Goal: Information Seeking & Learning: Understand process/instructions

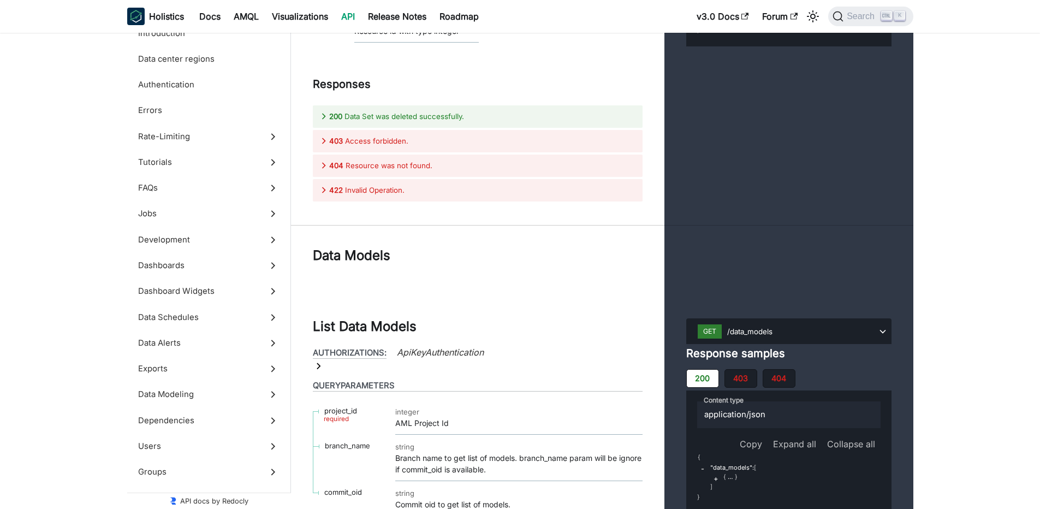
scroll to position [41988, 0]
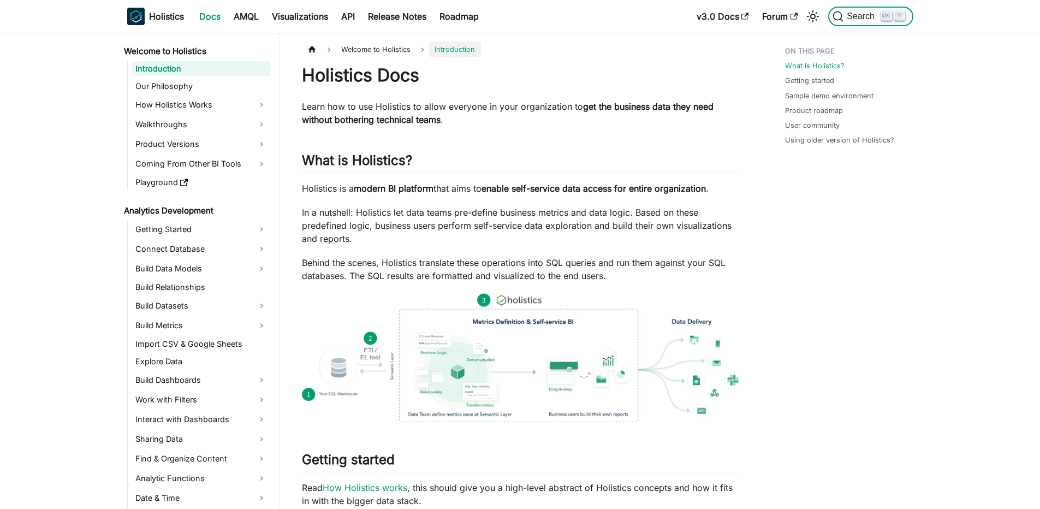
click at [861, 11] on button "Search K" at bounding box center [870, 17] width 85 height 20
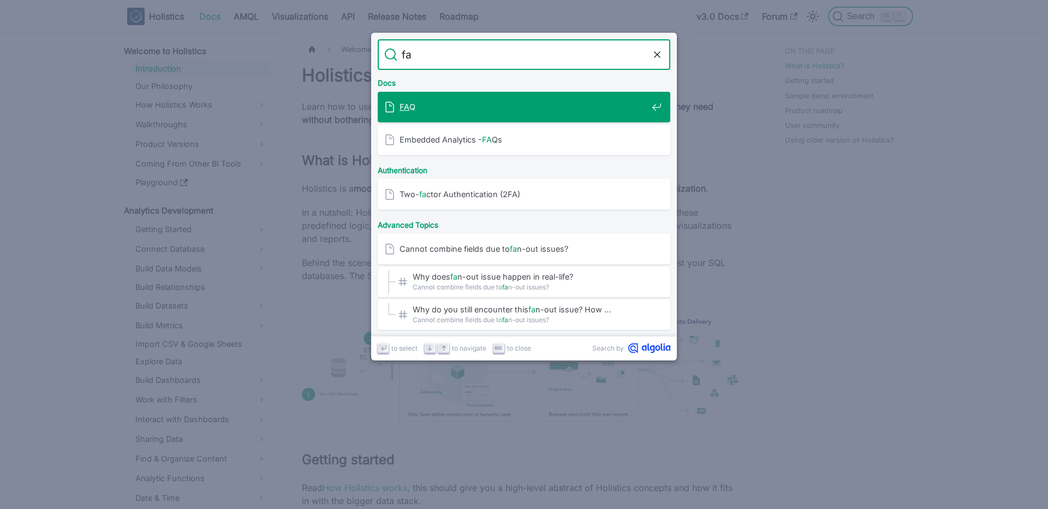
type input "fai"
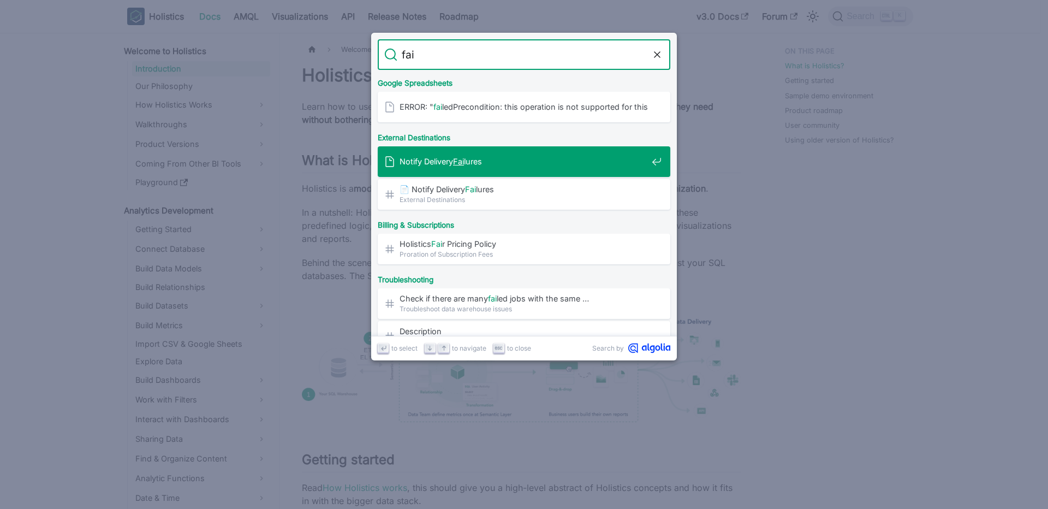
click at [554, 161] on span "Notify Delivery Fai lures" at bounding box center [524, 161] width 248 height 10
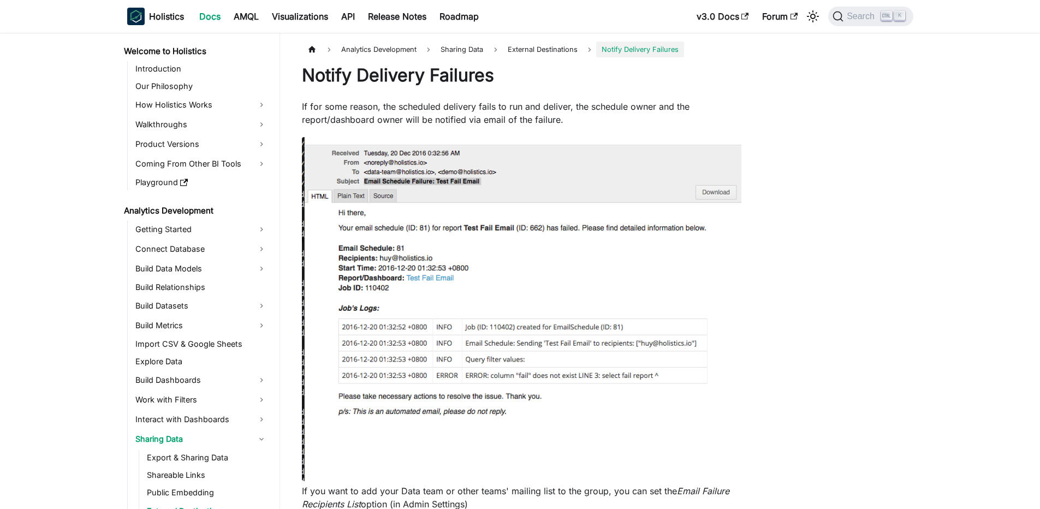
scroll to position [34, 0]
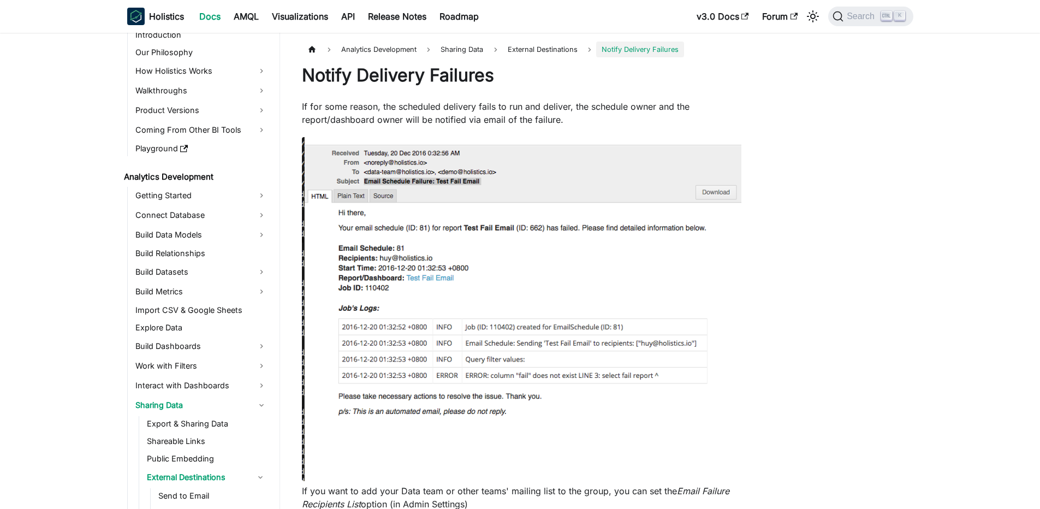
click at [491, 122] on p "If for some reason, the scheduled delivery fails to run and deliver, the schedu…" at bounding box center [521, 113] width 439 height 26
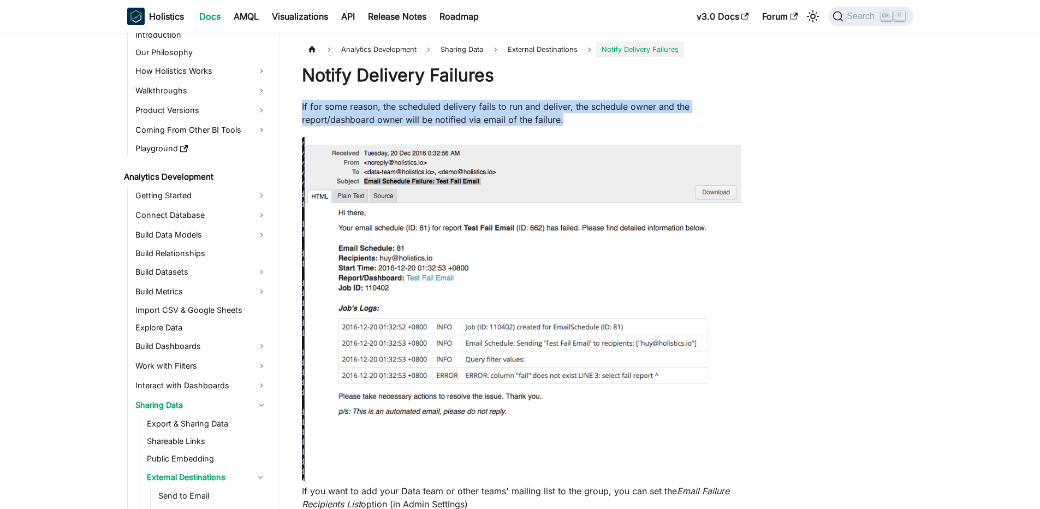
click at [502, 112] on p "If for some reason, the scheduled delivery fails to run and deliver, the schedu…" at bounding box center [521, 113] width 439 height 26
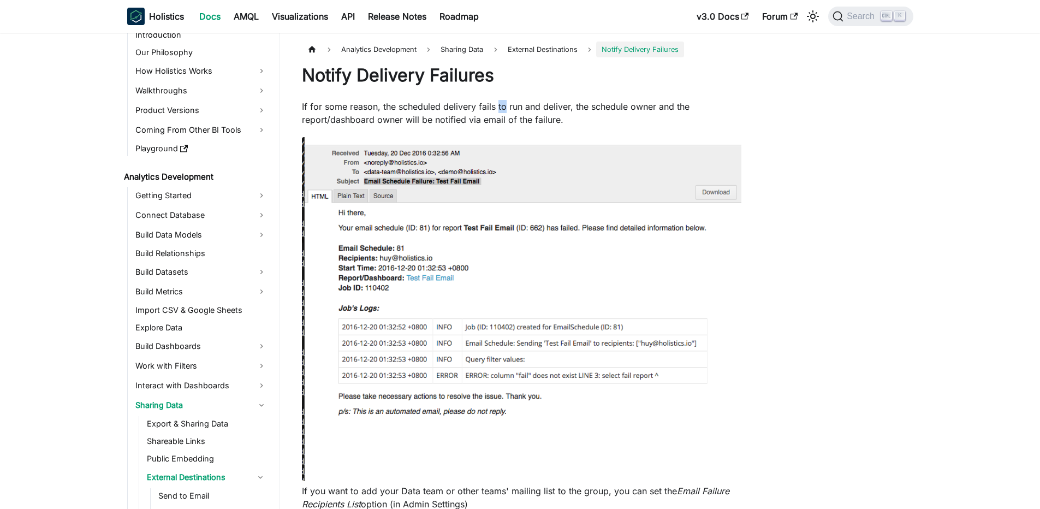
click at [502, 112] on p "If for some reason, the scheduled delivery fails to run and deliver, the schedu…" at bounding box center [521, 113] width 439 height 26
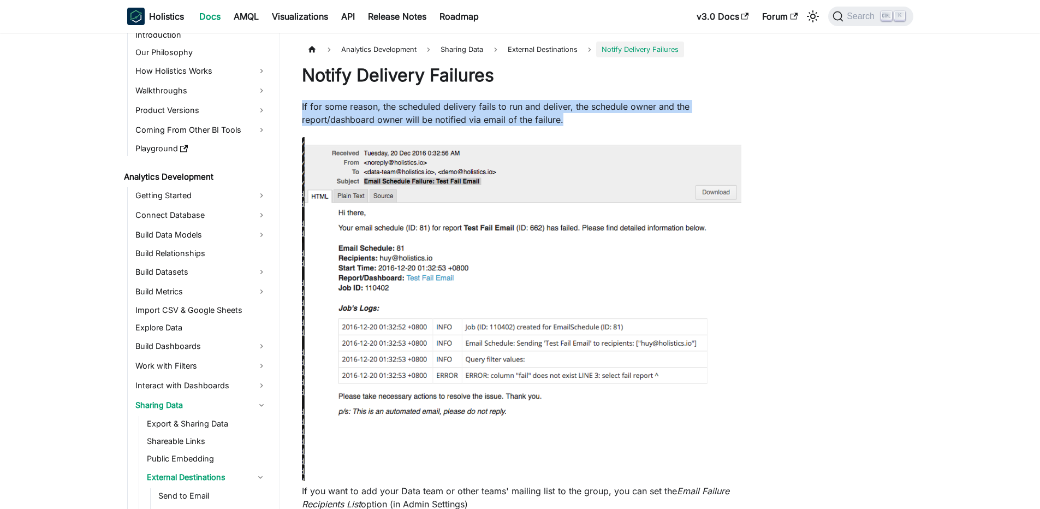
click at [502, 112] on p "If for some reason, the scheduled delivery fails to run and deliver, the schedu…" at bounding box center [521, 113] width 439 height 26
click at [407, 112] on p "If for some reason, the scheduled delivery fails to run and deliver, the schedu…" at bounding box center [521, 113] width 439 height 26
drag, startPoint x: 287, startPoint y: 109, endPoint x: 562, endPoint y: 118, distance: 275.8
click at [563, 118] on p "If for some reason, the scheduled delivery fails to run and deliver, the schedu…" at bounding box center [521, 113] width 439 height 26
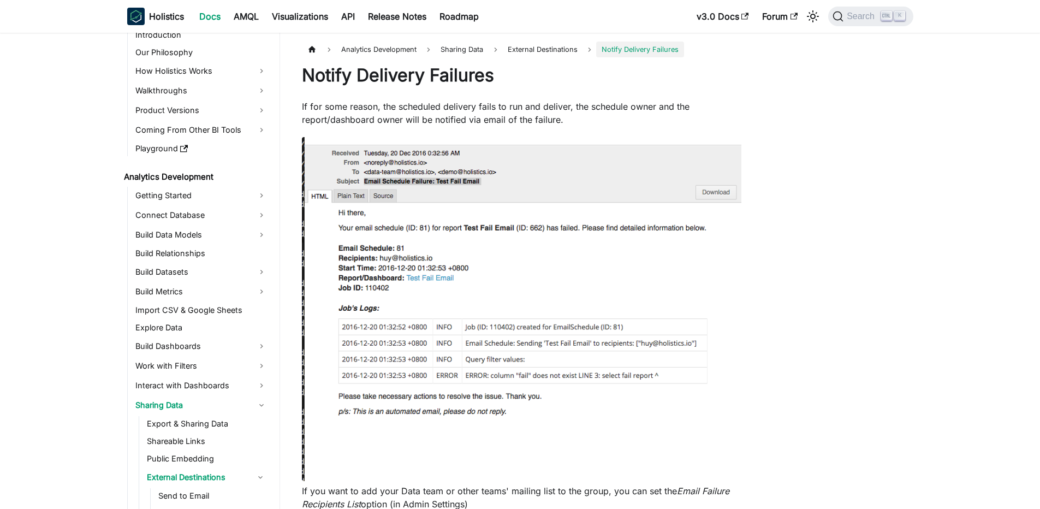
click at [563, 118] on p "If for some reason, the scheduled delivery fails to run and deliver, the schedu…" at bounding box center [521, 113] width 439 height 26
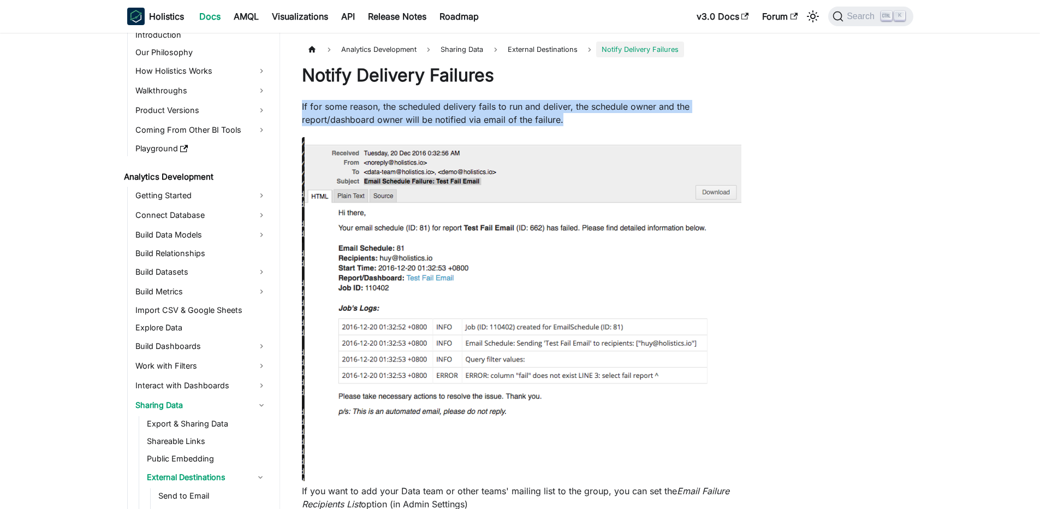
click at [563, 118] on p "If for some reason, the scheduled delivery fails to run and deliver, the schedu…" at bounding box center [521, 113] width 439 height 26
click at [541, 118] on p "If for some reason, the scheduled delivery fails to run and deliver, the schedu…" at bounding box center [521, 113] width 439 height 26
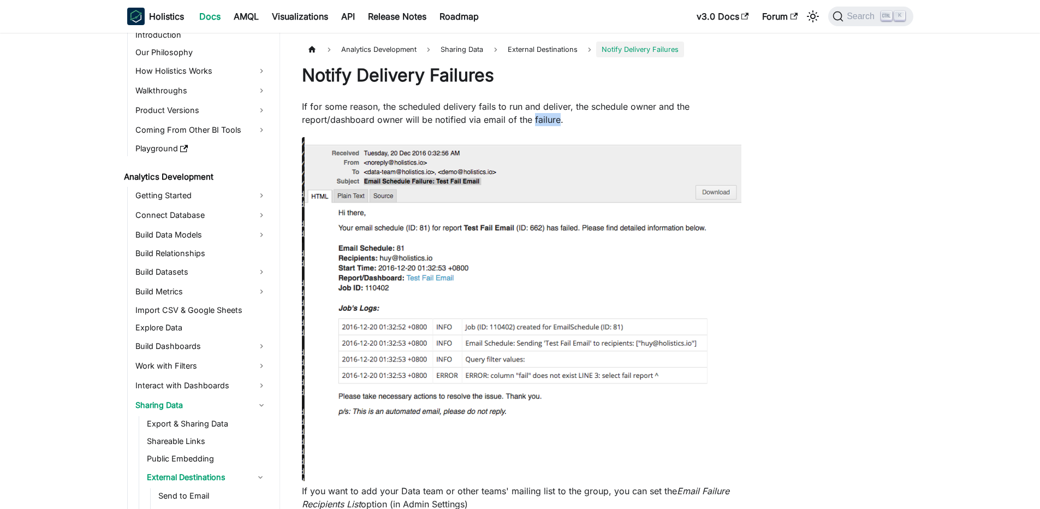
click at [541, 118] on p "If for some reason, the scheduled delivery fails to run and deliver, the schedu…" at bounding box center [521, 113] width 439 height 26
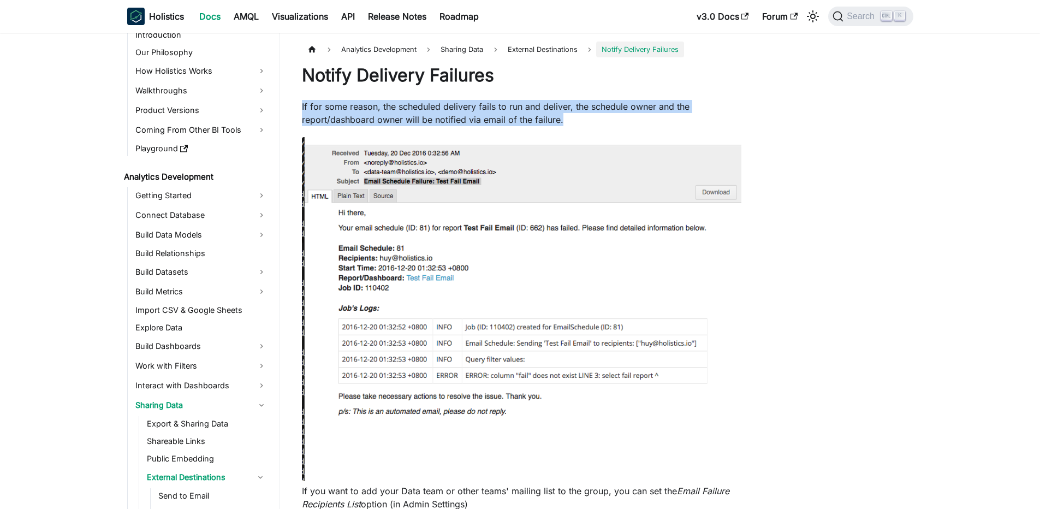
click at [541, 118] on p "If for some reason, the scheduled delivery fails to run and deliver, the schedu…" at bounding box center [521, 113] width 439 height 26
click at [549, 115] on p "If for some reason, the scheduled delivery fails to run and deliver, the schedu…" at bounding box center [521, 113] width 439 height 26
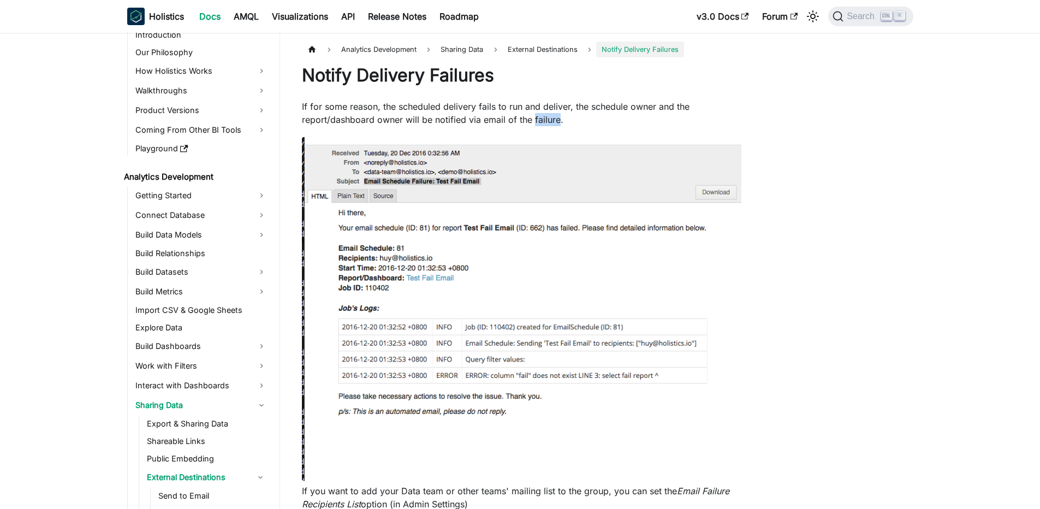
click at [549, 115] on p "If for some reason, the scheduled delivery fails to run and deliver, the schedu…" at bounding box center [521, 113] width 439 height 26
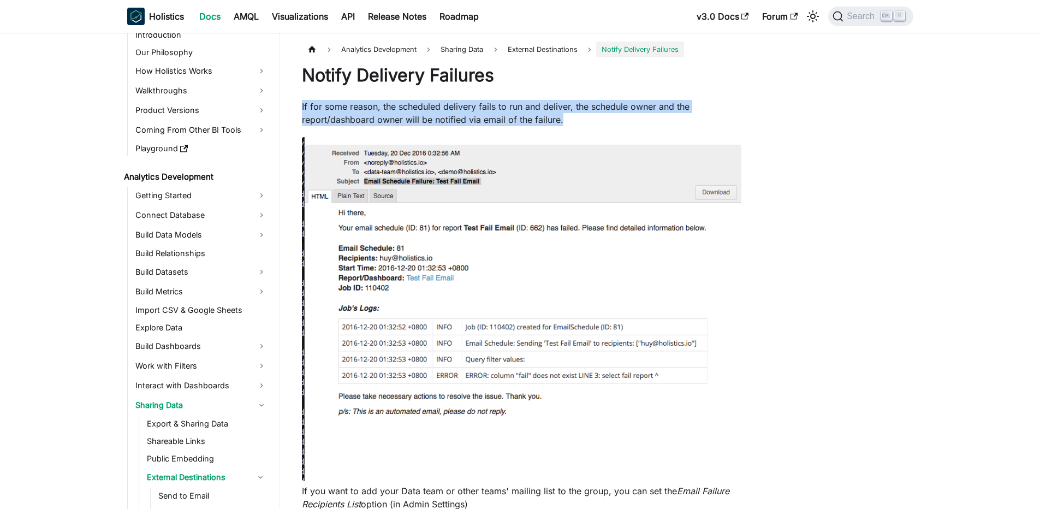
click at [549, 115] on p "If for some reason, the scheduled delivery fails to run and deliver, the schedu…" at bounding box center [521, 113] width 439 height 26
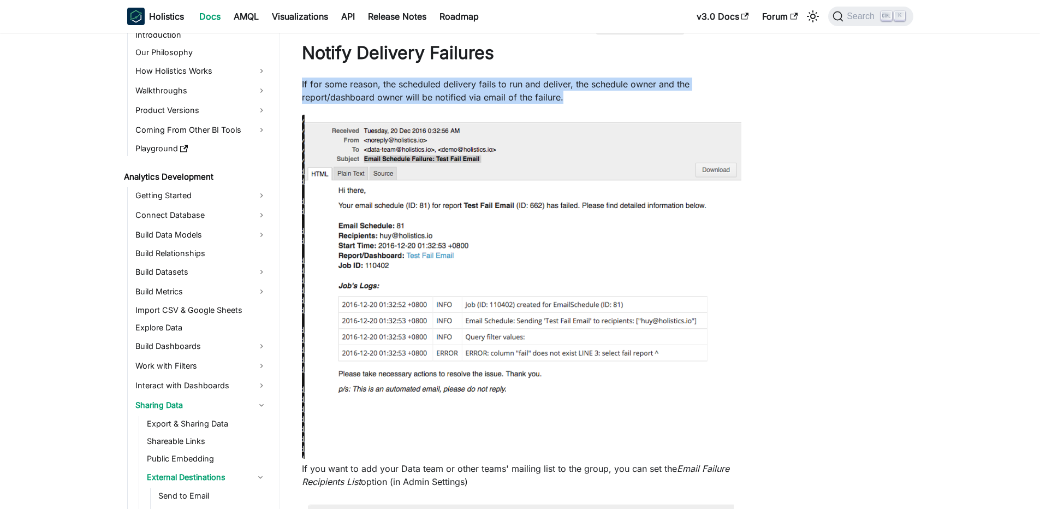
scroll to position [0, 0]
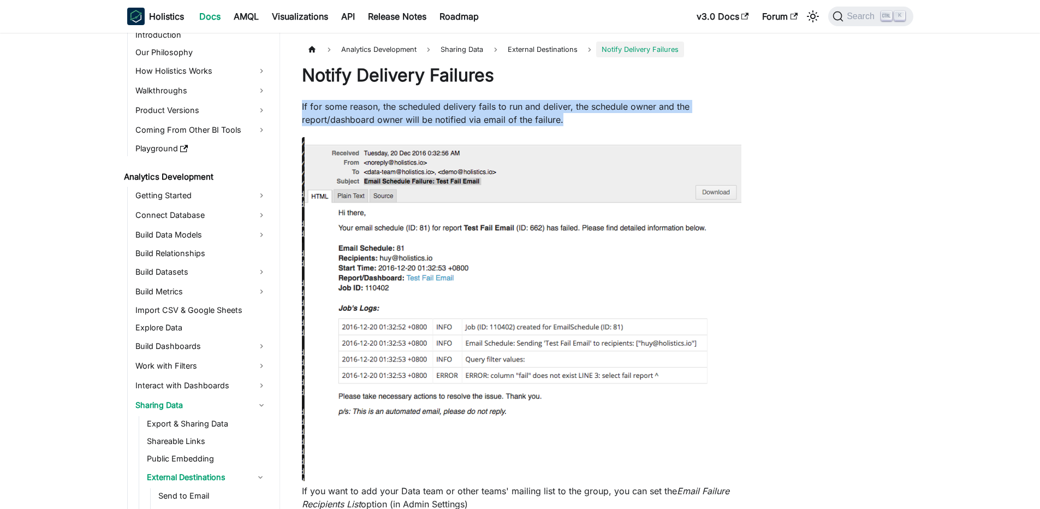
click at [522, 115] on p "If for some reason, the scheduled delivery fails to run and deliver, the schedu…" at bounding box center [521, 113] width 439 height 26
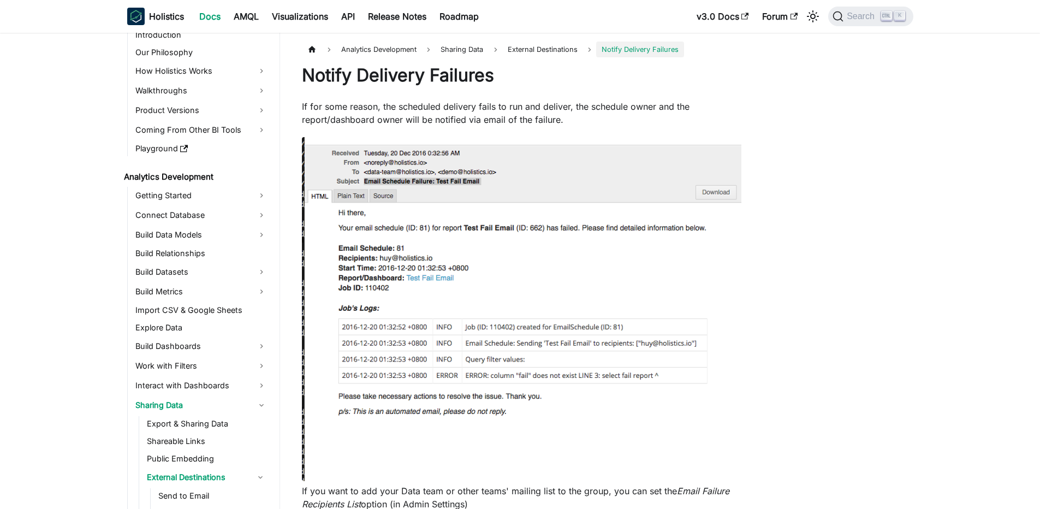
click at [385, 118] on p "If for some reason, the scheduled delivery fails to run and deliver, the schedu…" at bounding box center [521, 113] width 439 height 26
copy p "owner"
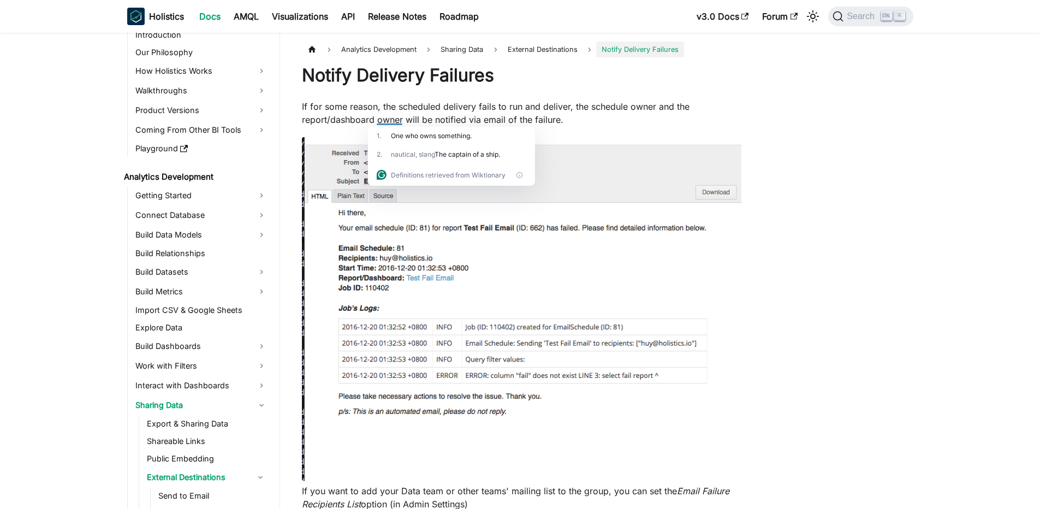
click at [580, 115] on p "If for some reason, the scheduled delivery fails to run and deliver, the schedu…" at bounding box center [521, 113] width 439 height 26
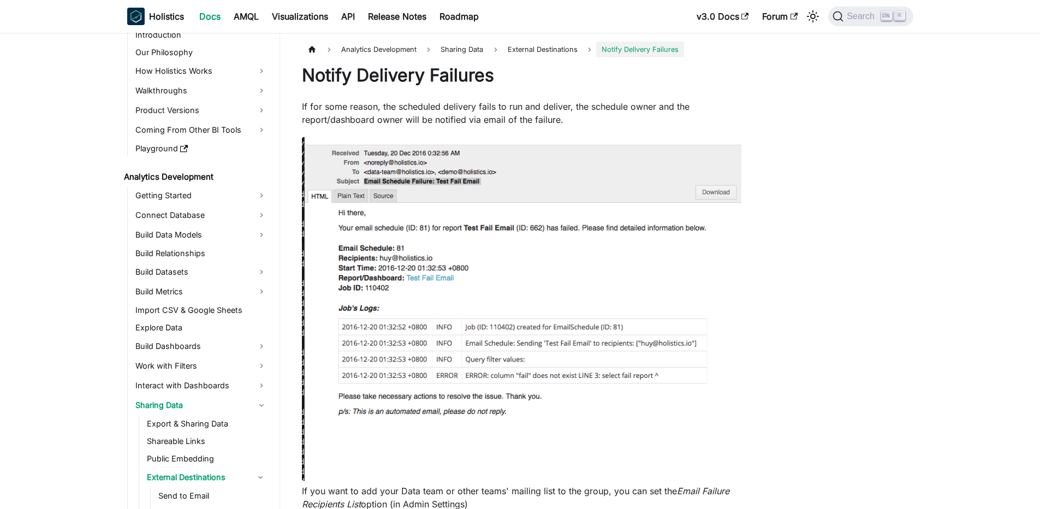
click at [391, 122] on p "If for some reason, the scheduled delivery fails to run and deliver, the schedu…" at bounding box center [521, 113] width 439 height 26
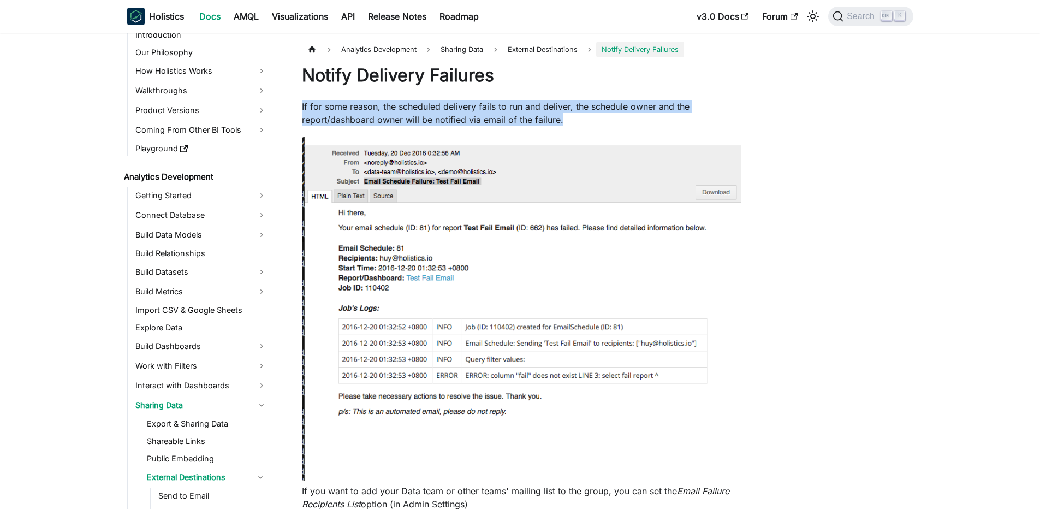
click at [391, 122] on p "If for some reason, the scheduled delivery fails to run and deliver, the schedu…" at bounding box center [521, 113] width 439 height 26
click at [367, 121] on p "If for some reason, the scheduled delivery fails to run and deliver, the schedu…" at bounding box center [521, 113] width 439 height 26
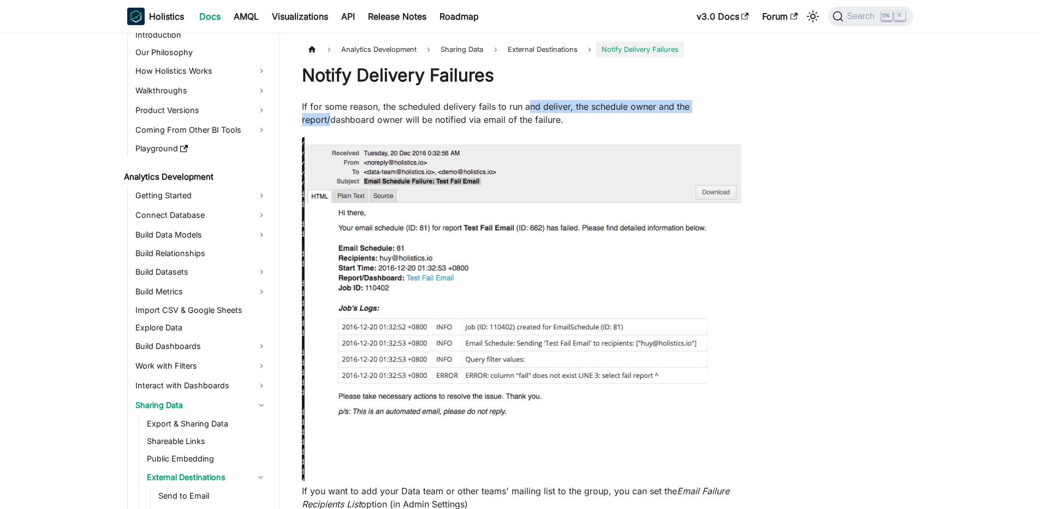
drag, startPoint x: 330, startPoint y: 115, endPoint x: 531, endPoint y: 107, distance: 201.0
click at [531, 107] on p "If for some reason, the scheduled delivery fails to run and deliver, the schedu…" at bounding box center [521, 113] width 439 height 26
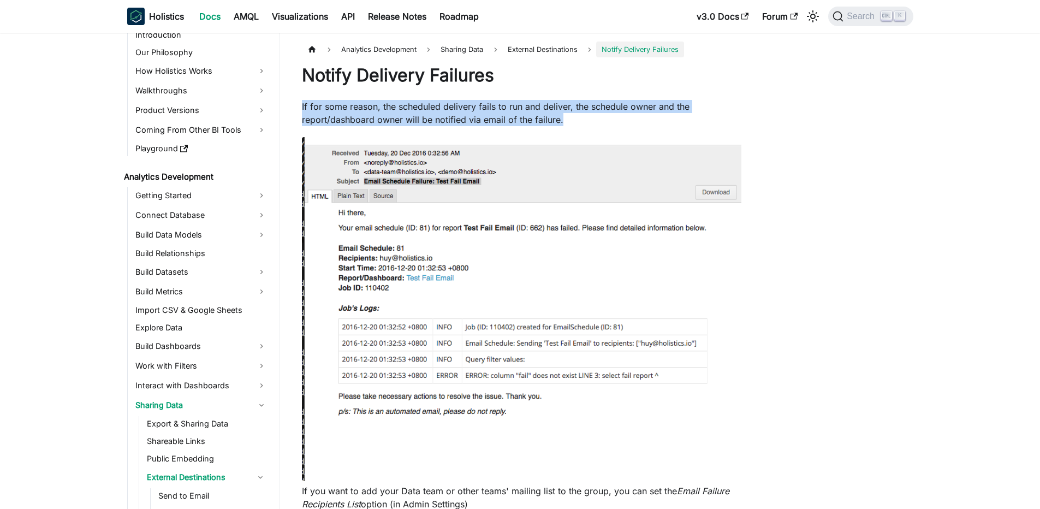
click at [531, 107] on p "If for some reason, the scheduled delivery fails to run and deliver, the schedu…" at bounding box center [521, 113] width 439 height 26
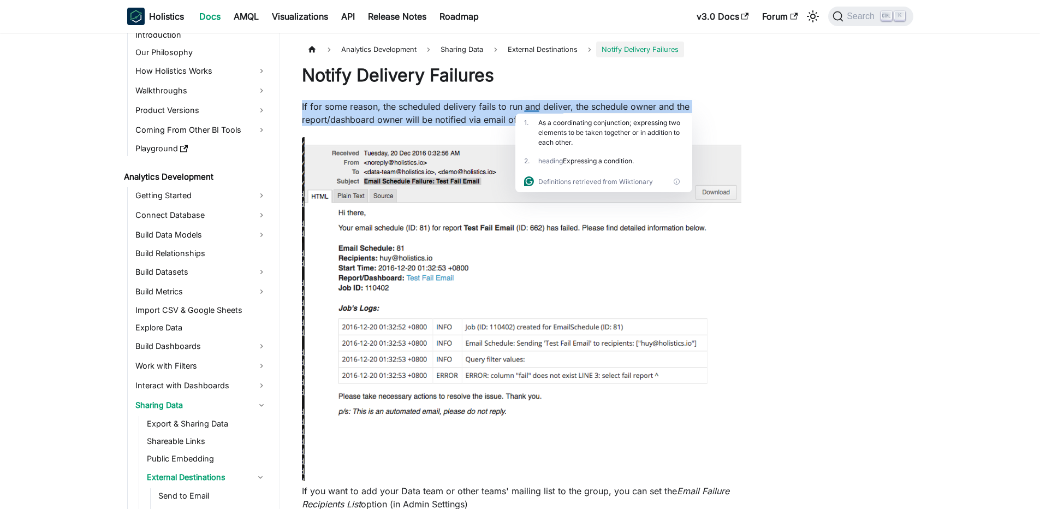
click at [446, 335] on img at bounding box center [521, 309] width 439 height 344
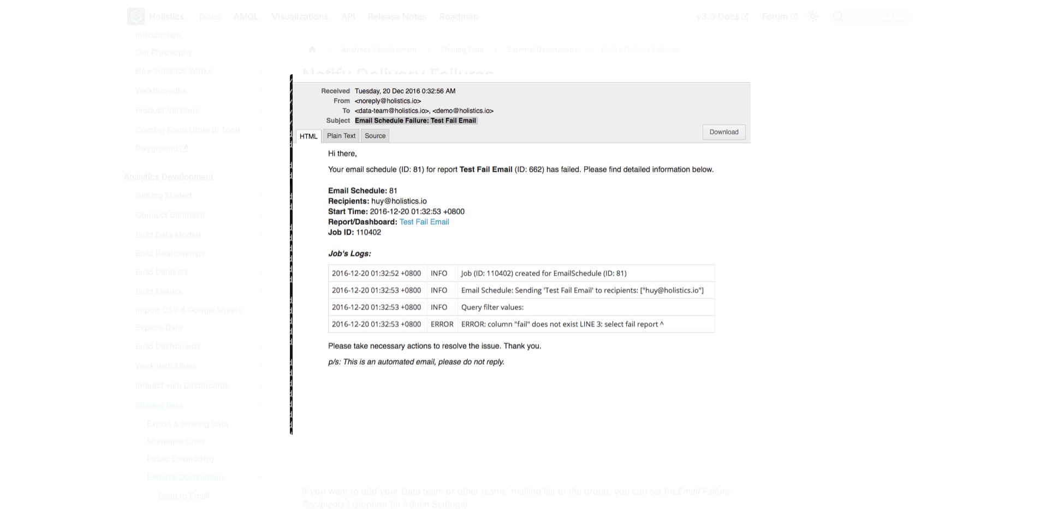
click at [507, 280] on img at bounding box center [519, 254] width 461 height 360
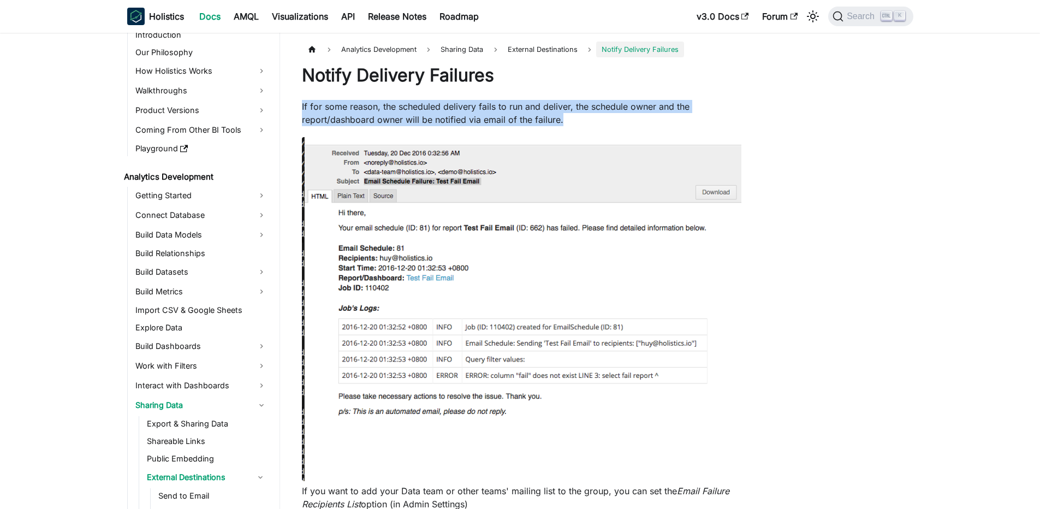
click at [530, 124] on p "If for some reason, the scheduled delivery fails to run and deliver, the schedu…" at bounding box center [521, 113] width 439 height 26
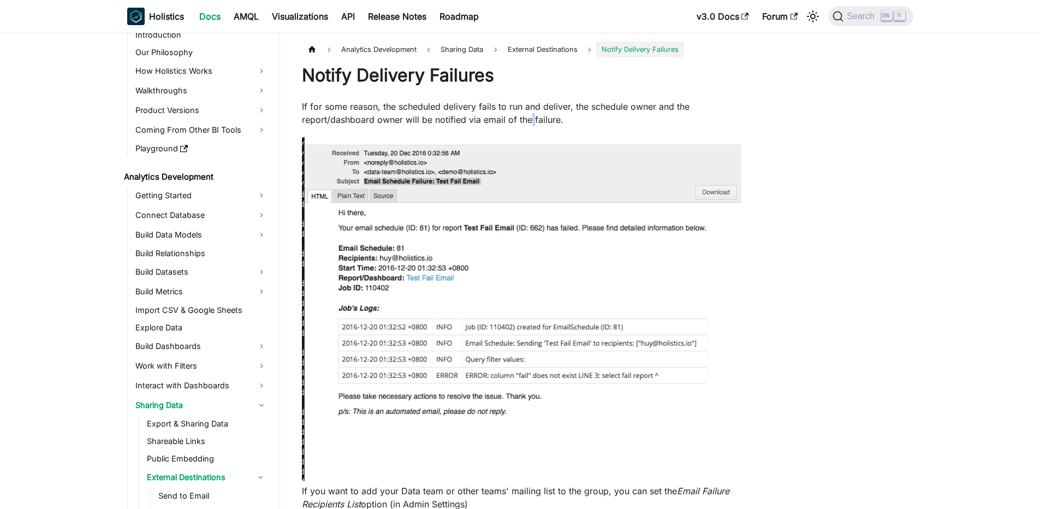
click at [530, 124] on p "If for some reason, the scheduled delivery fails to run and deliver, the schedu…" at bounding box center [521, 113] width 439 height 26
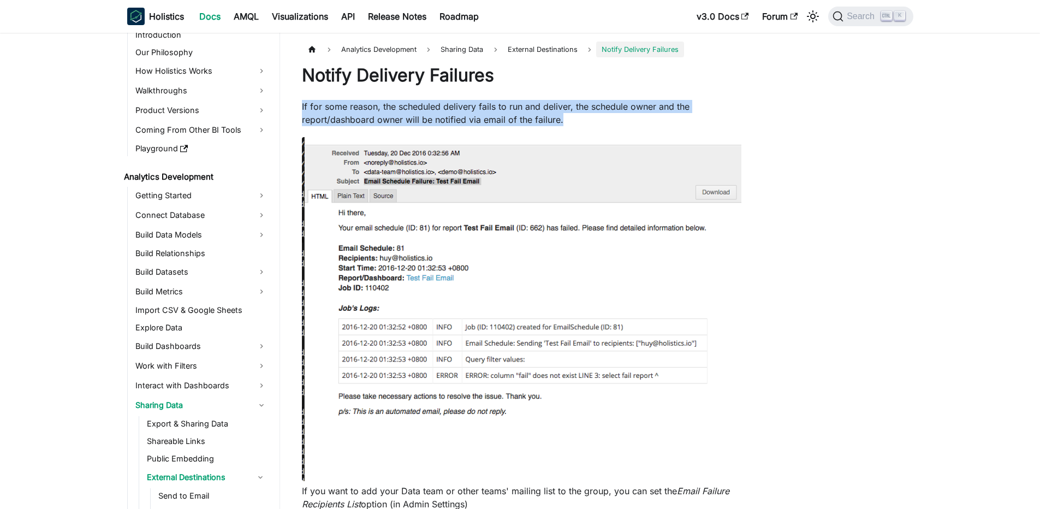
click at [530, 124] on p "If for some reason, the scheduled delivery fails to run and deliver, the schedu…" at bounding box center [521, 113] width 439 height 26
click at [421, 110] on p "If for some reason, the scheduled delivery fails to run and deliver, the schedu…" at bounding box center [521, 113] width 439 height 26
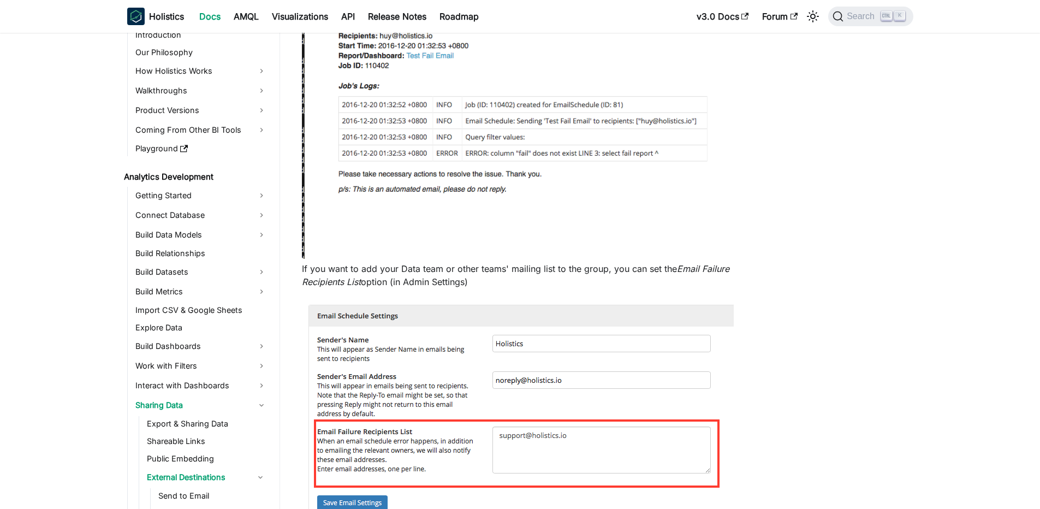
scroll to position [327, 0]
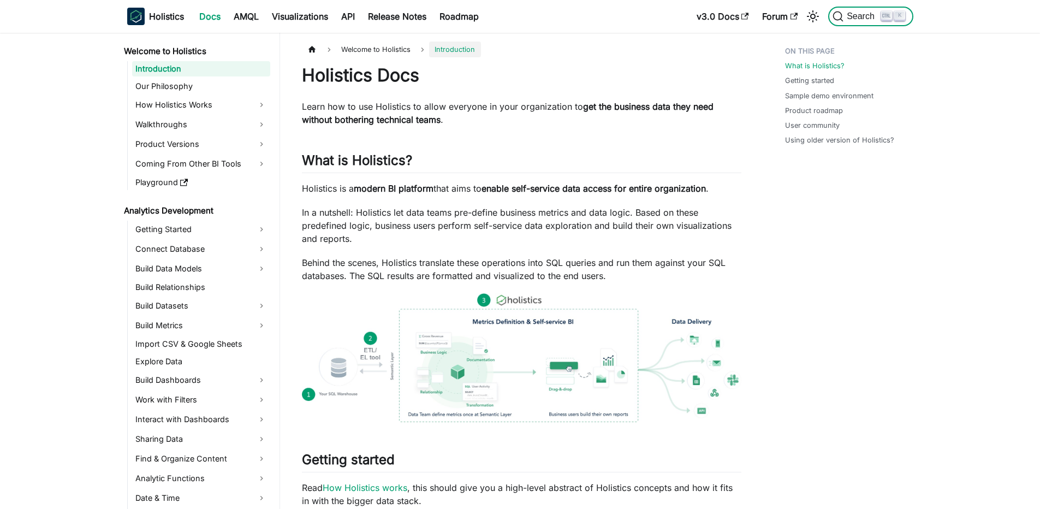
click at [853, 20] on span "Search" at bounding box center [862, 16] width 38 height 10
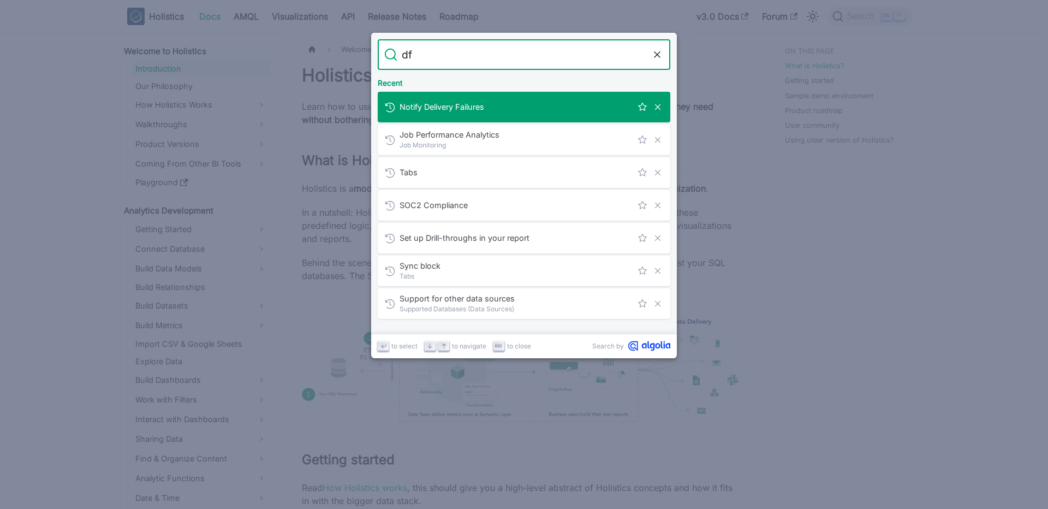
type input "d"
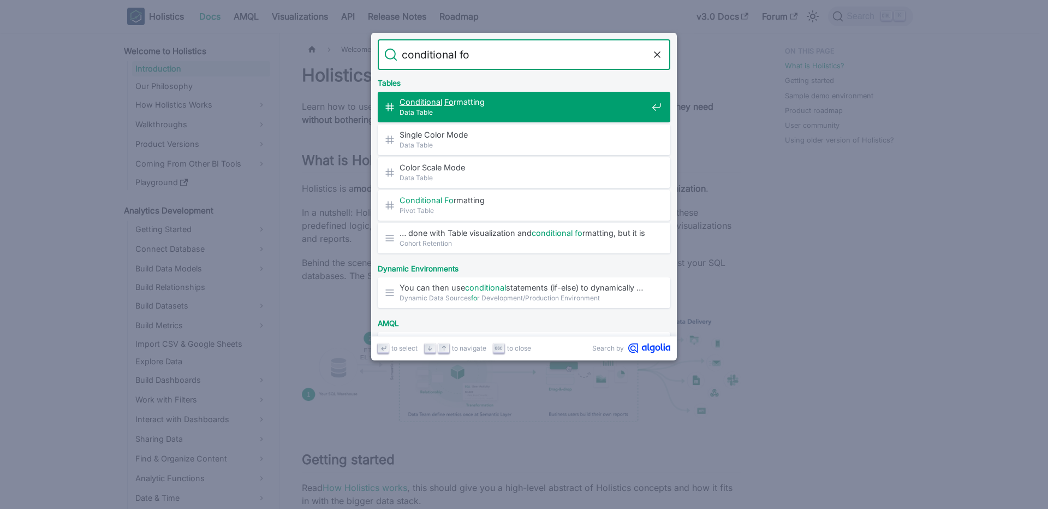
type input "conditional for"
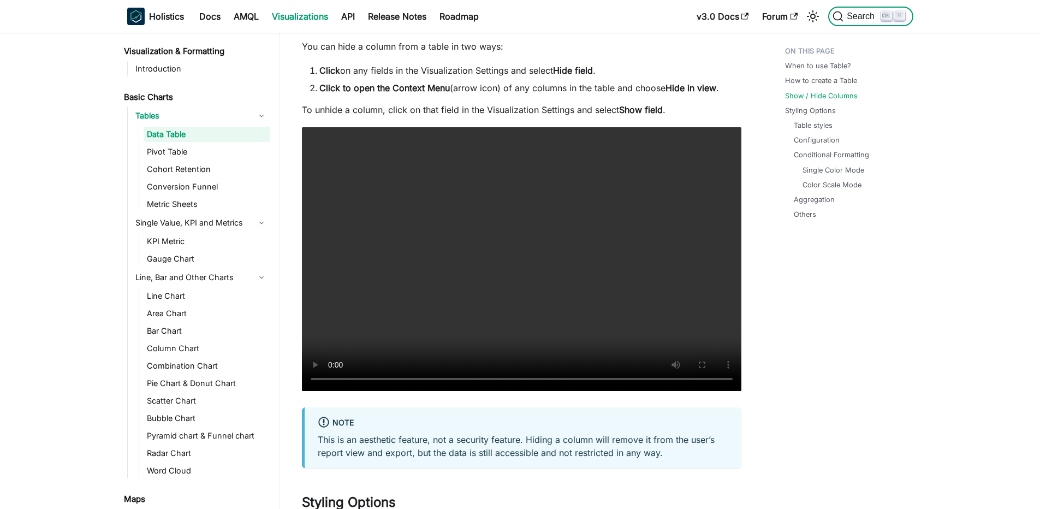
scroll to position [1462, 0]
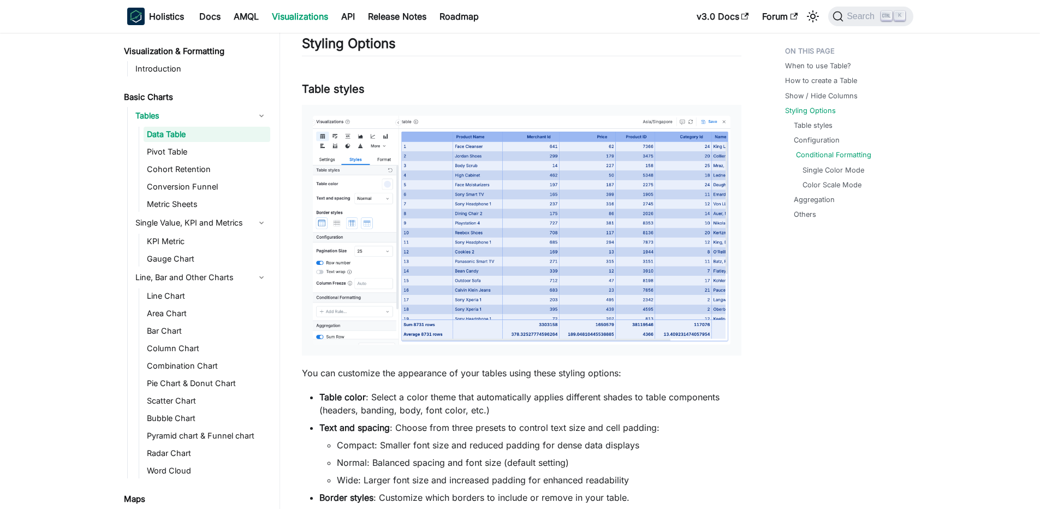
click at [814, 155] on link "Conditional Formatting" at bounding box center [833, 155] width 75 height 10
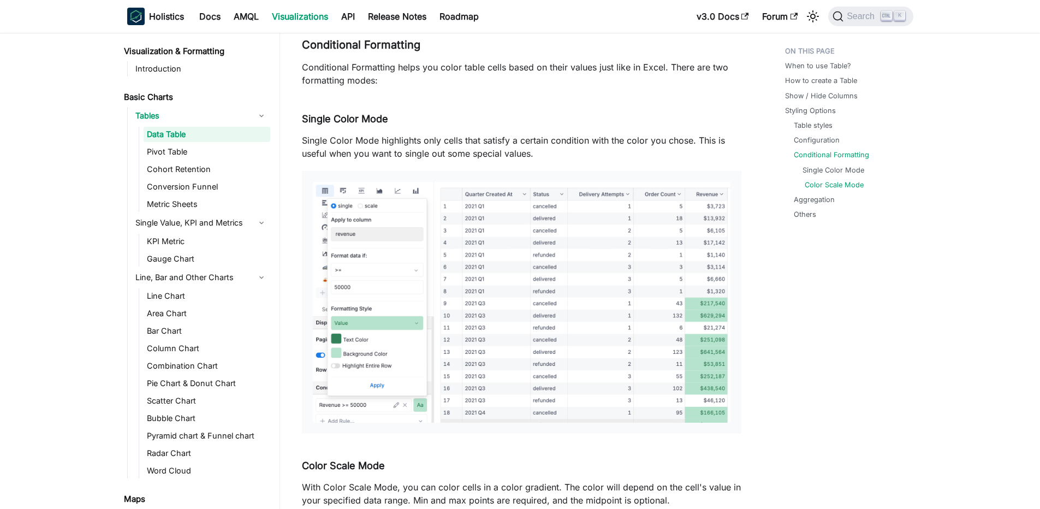
click at [834, 184] on link "Color Scale Mode" at bounding box center [834, 185] width 59 height 10
